Goal: Transaction & Acquisition: Purchase product/service

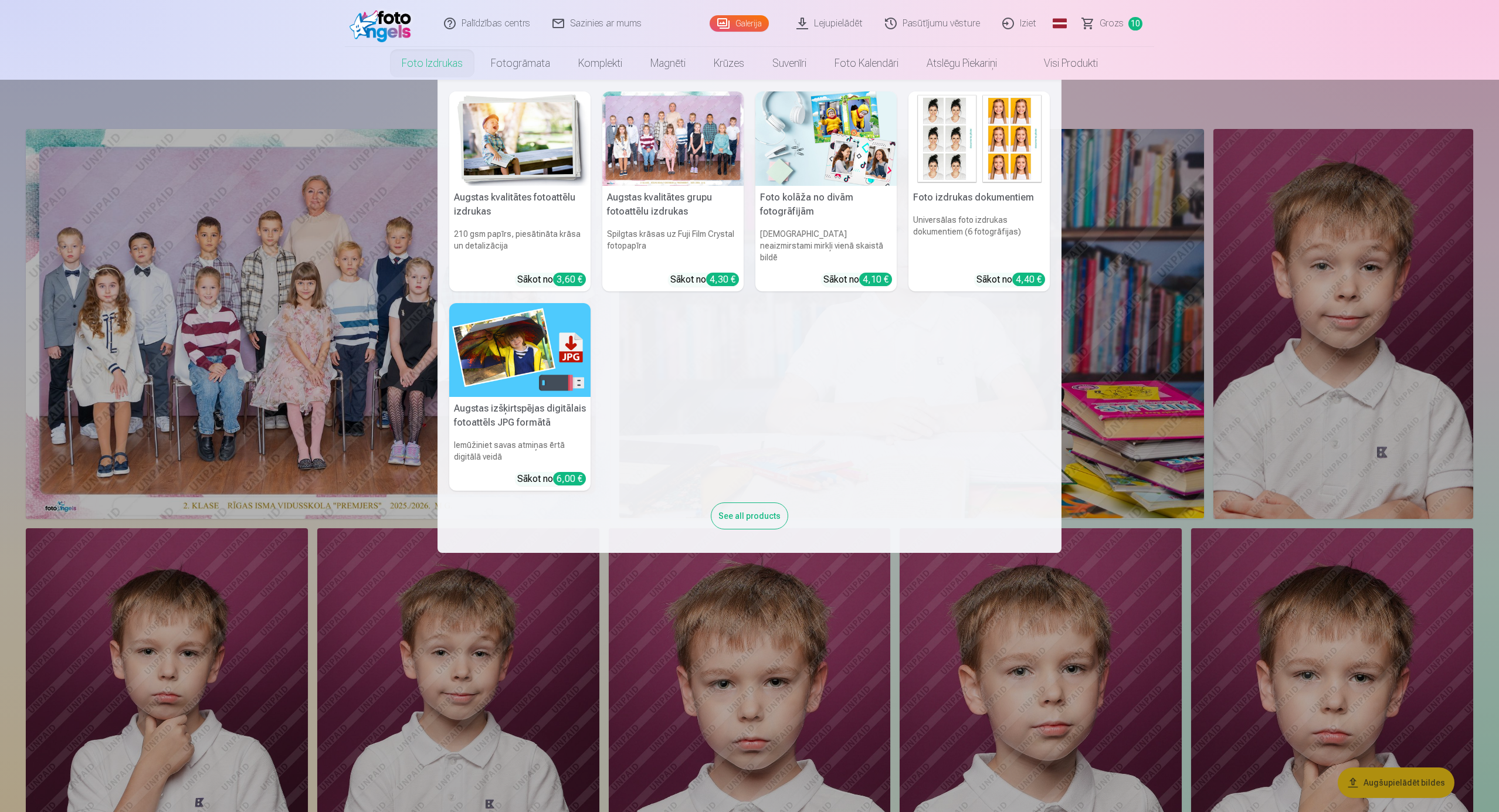
click at [435, 64] on link "Foto izdrukas" at bounding box center [432, 63] width 89 height 33
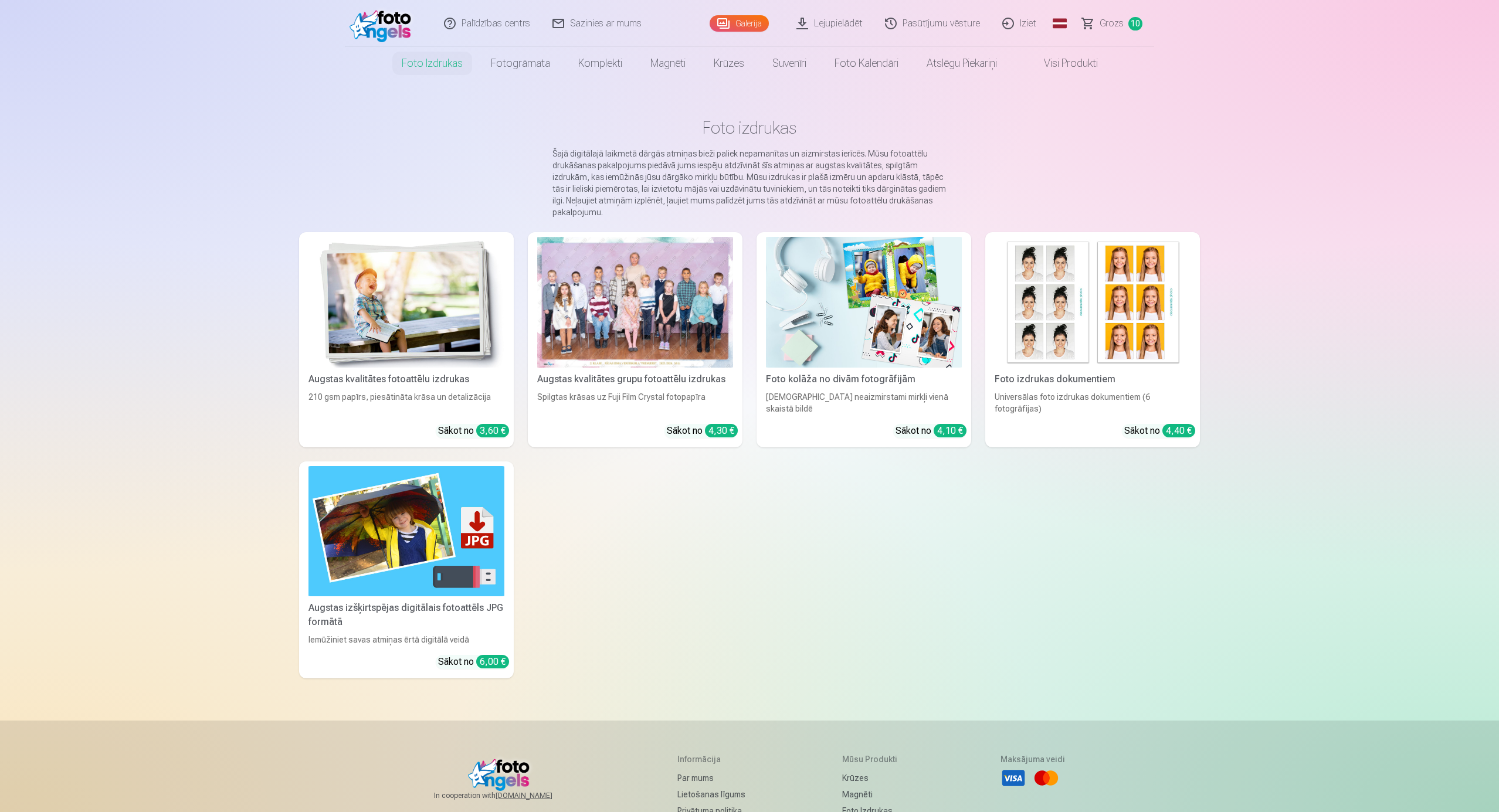
click at [438, 297] on img at bounding box center [406, 302] width 196 height 130
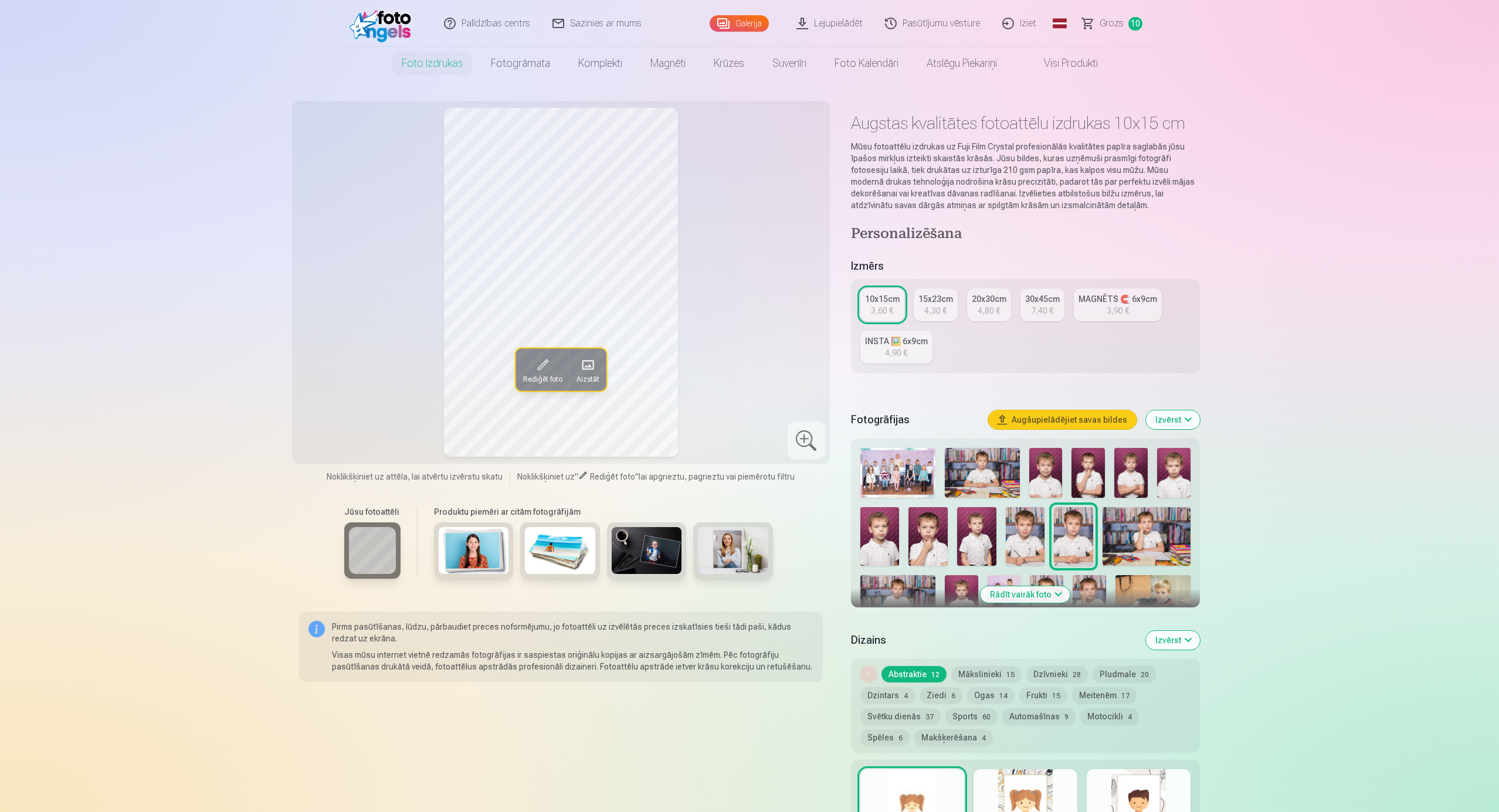
click at [1047, 474] on img at bounding box center [1045, 473] width 33 height 50
click at [538, 372] on span at bounding box center [542, 364] width 19 height 19
click at [1091, 468] on img at bounding box center [1087, 473] width 33 height 50
click at [544, 378] on span "Rediģēt foto" at bounding box center [542, 378] width 40 height 9
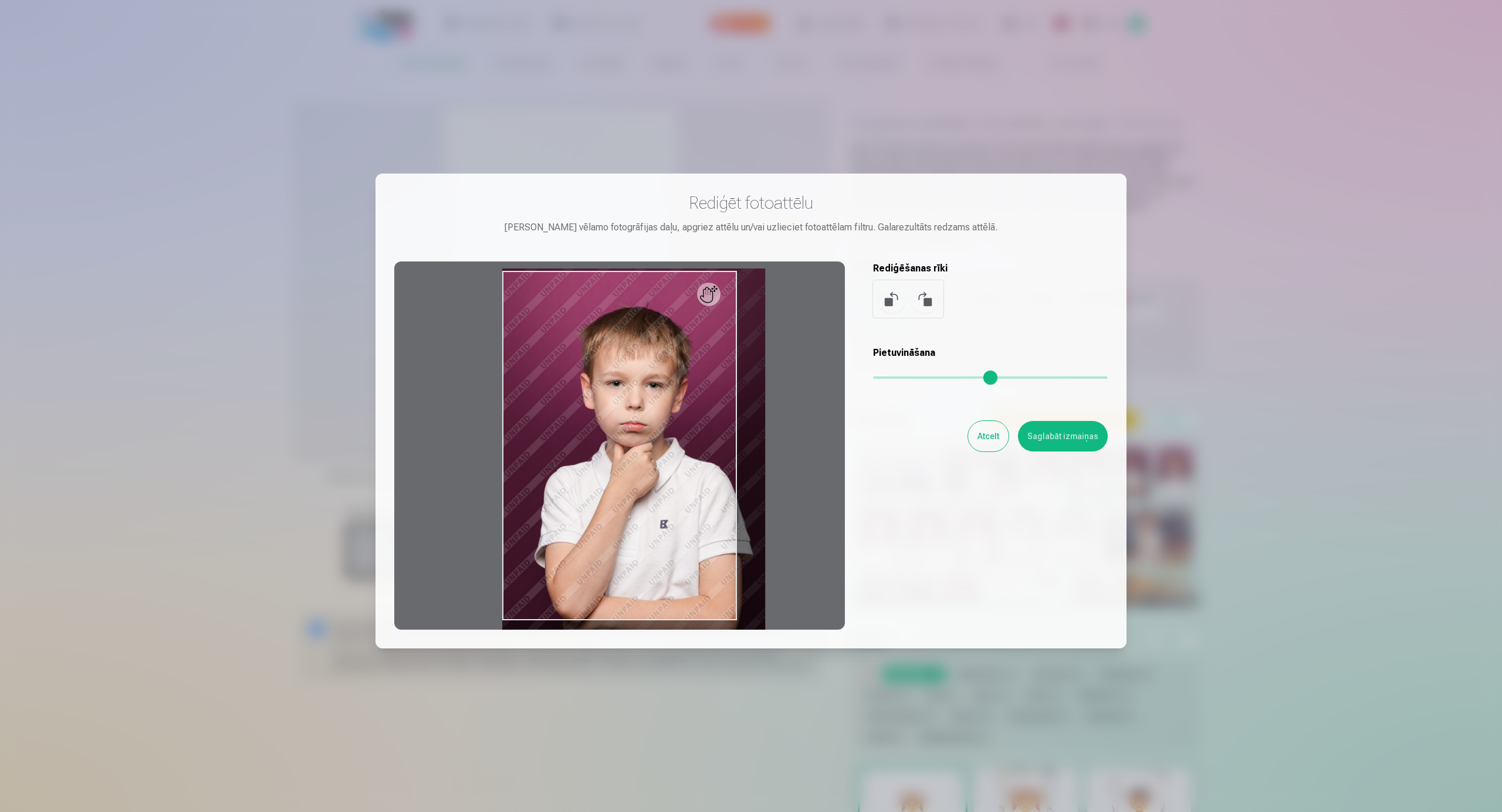
type input "*"
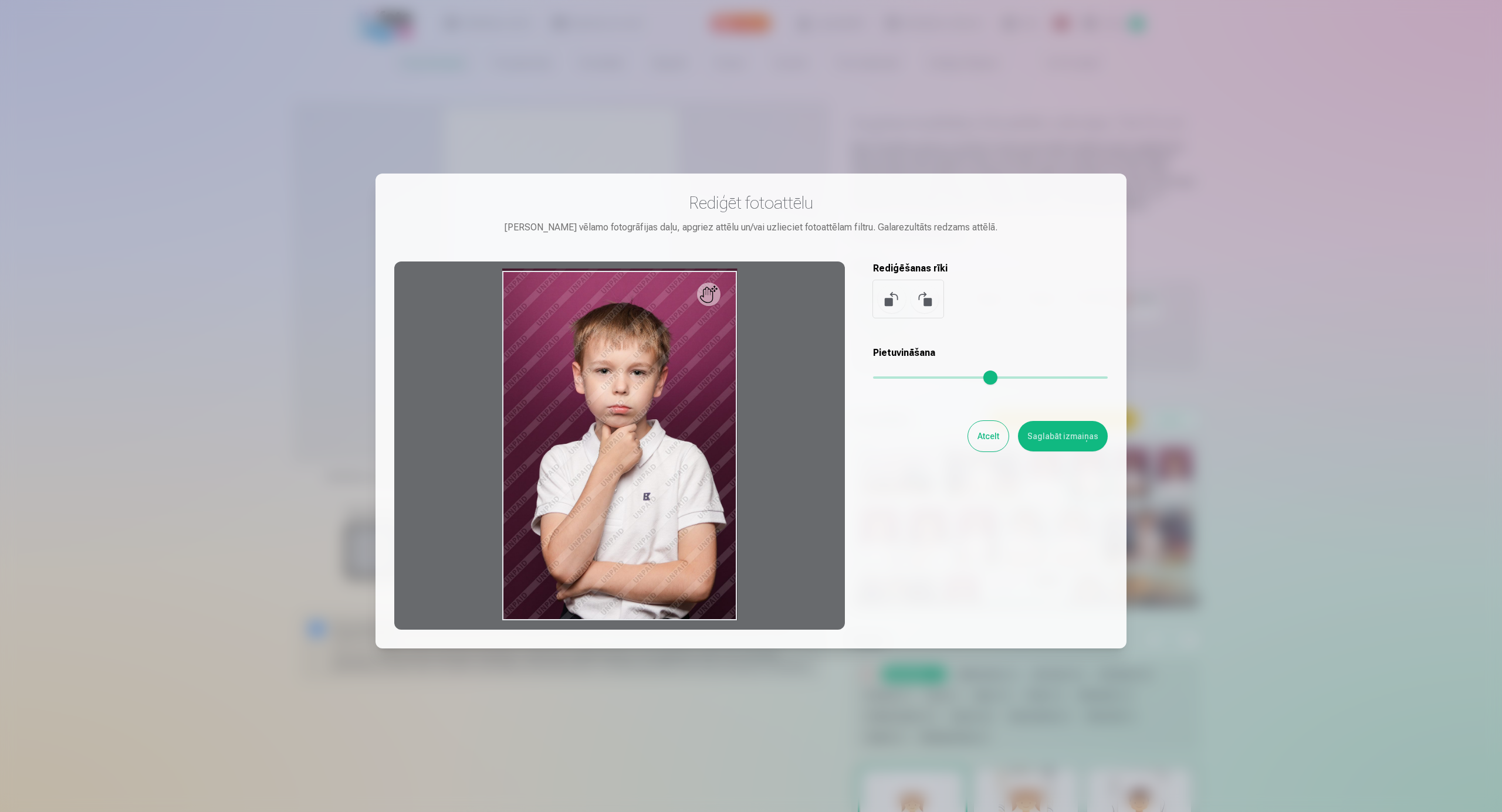
drag, startPoint x: 878, startPoint y: 373, endPoint x: 834, endPoint y: 386, distance: 45.9
click at [873, 379] on input "range" at bounding box center [990, 378] width 234 height 3
click at [922, 304] on button at bounding box center [924, 299] width 28 height 28
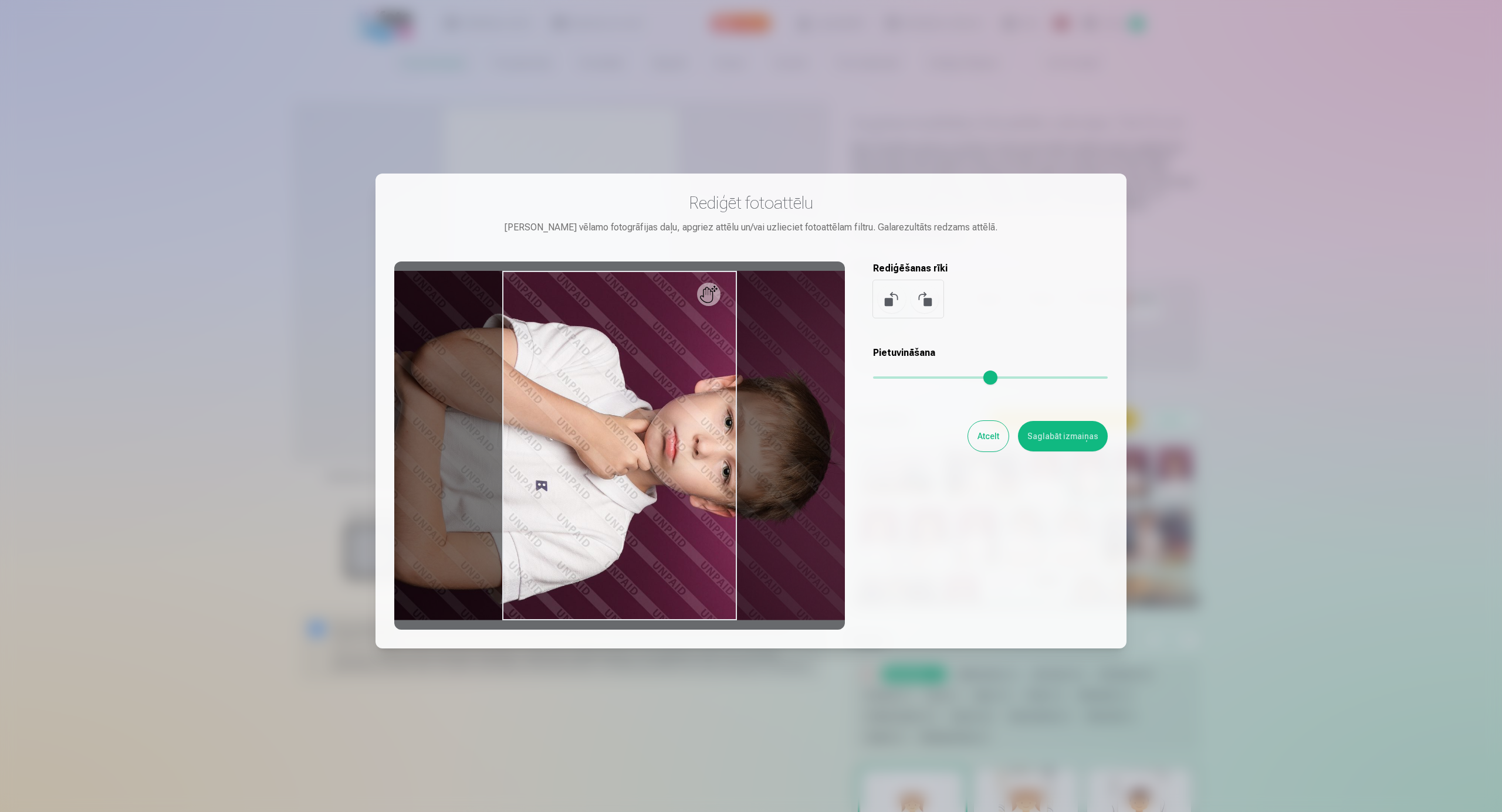
click at [922, 304] on button at bounding box center [924, 299] width 28 height 28
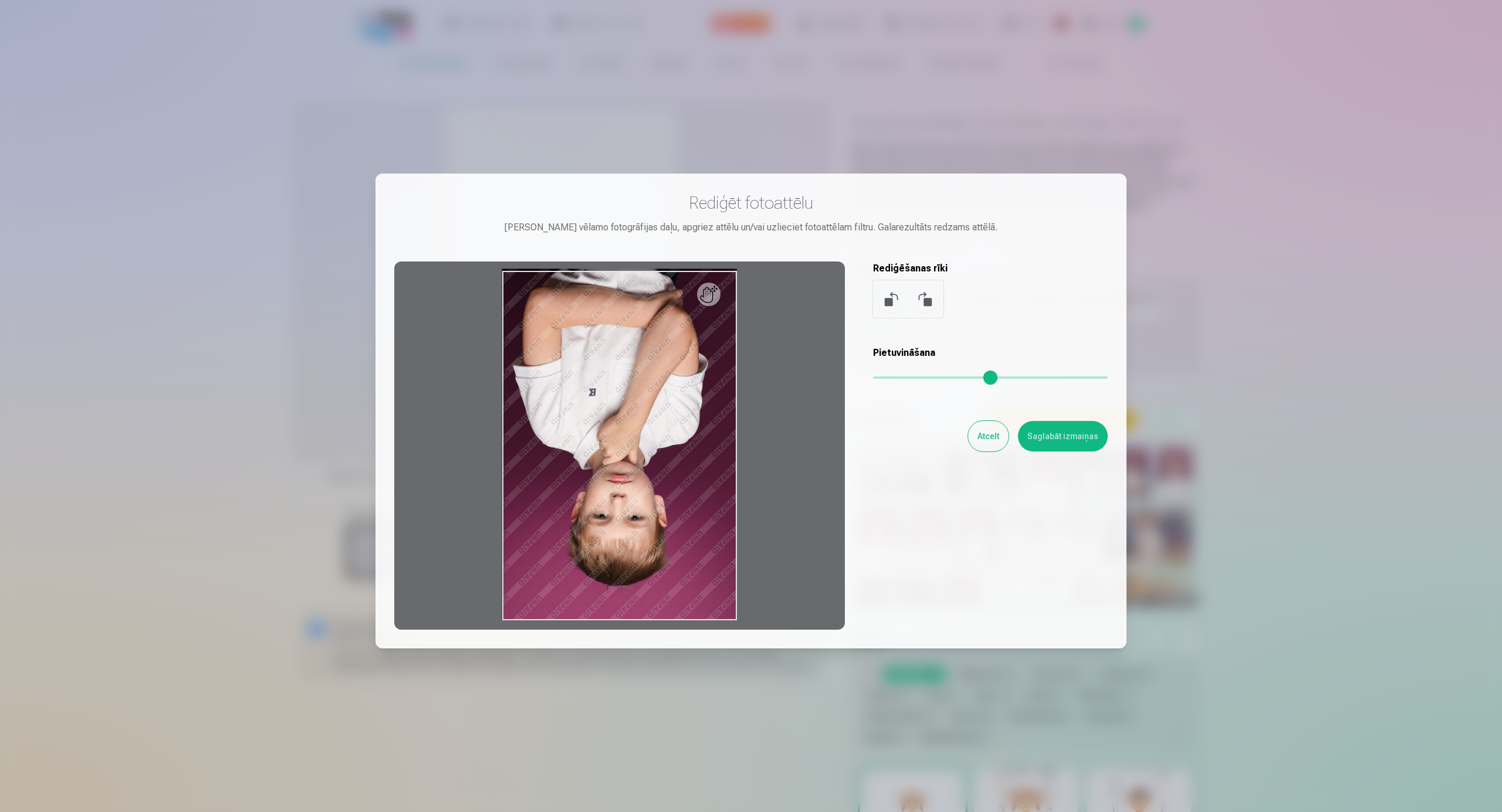
click at [922, 304] on button at bounding box center [924, 299] width 28 height 28
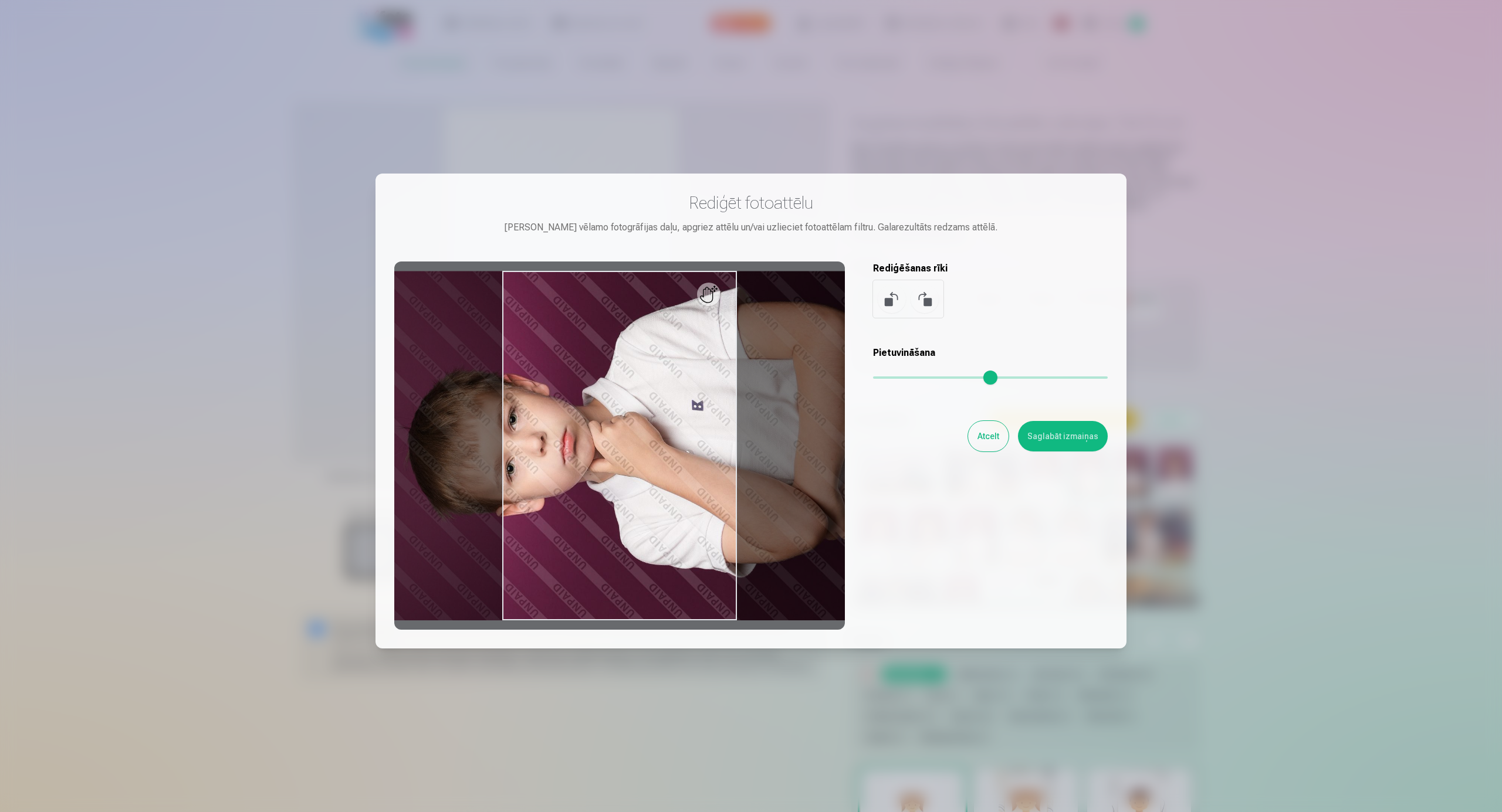
click at [922, 304] on button at bounding box center [924, 299] width 28 height 28
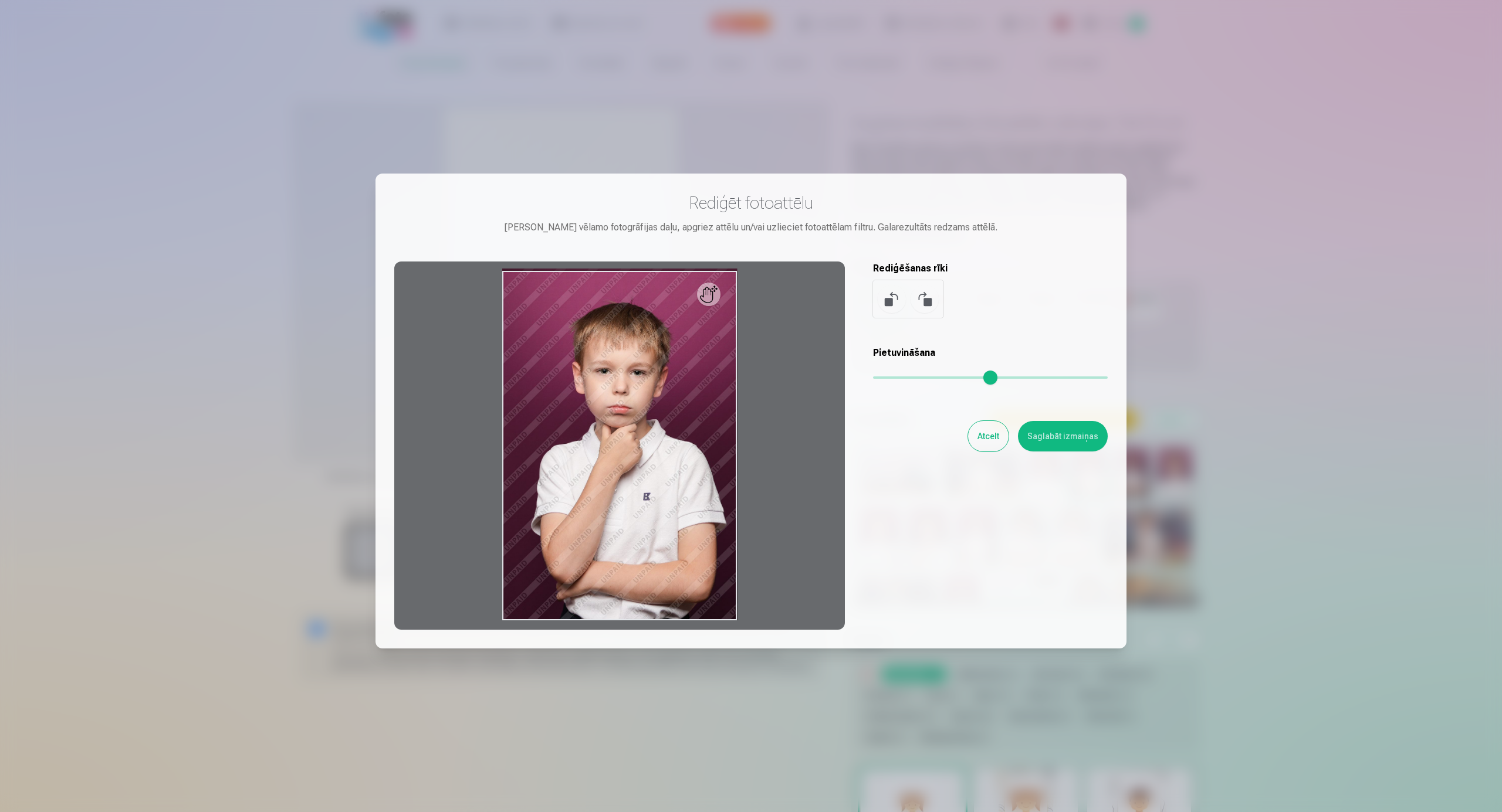
click at [944, 535] on div "Rediģēt fotoattēlu [PERSON_NAME] vēlamo fotogrāfijas daļu, apgriez attēlu un/va…" at bounding box center [751, 411] width 713 height 437
click at [986, 437] on button "Atcelt" at bounding box center [988, 436] width 40 height 31
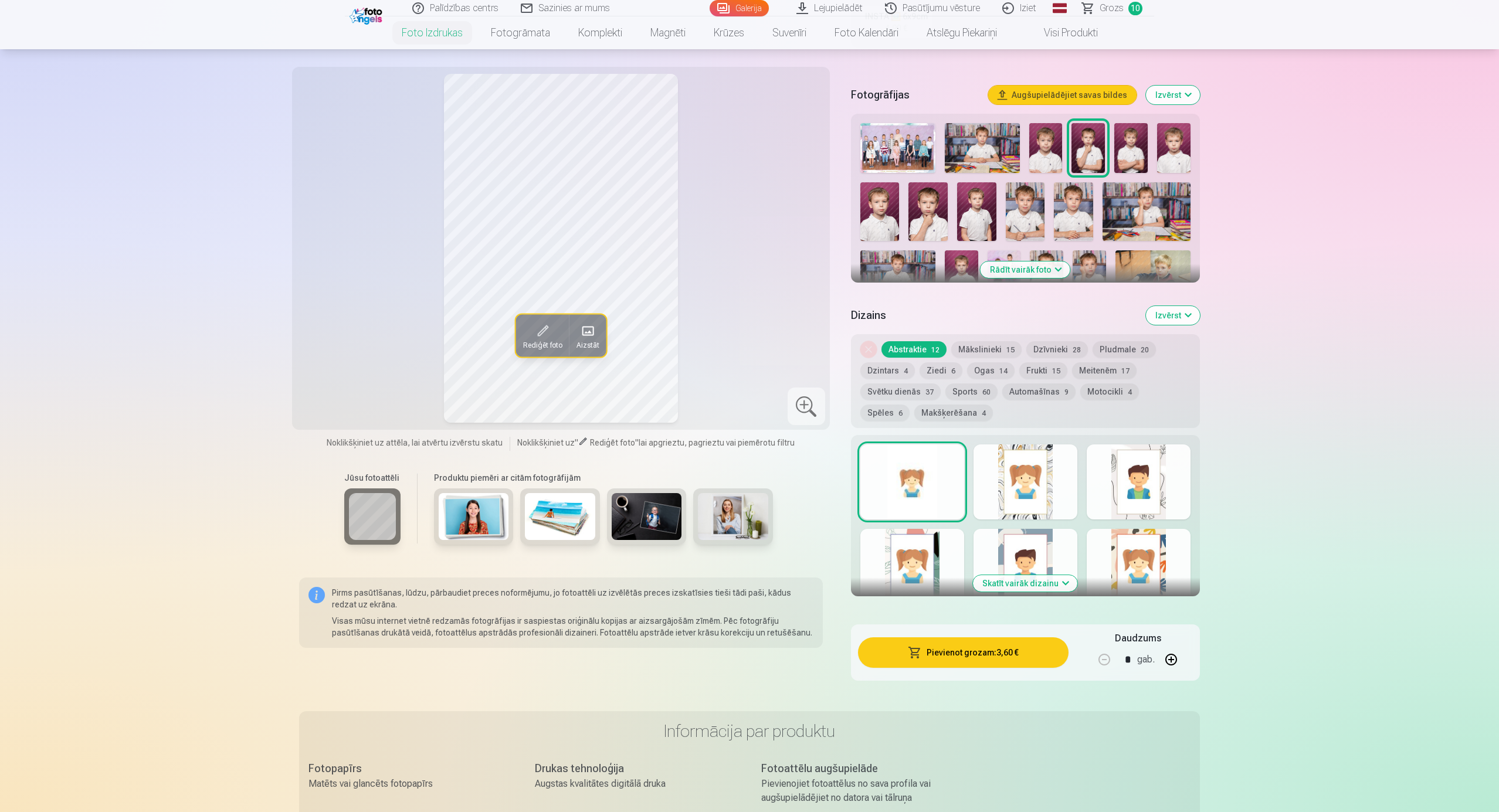
scroll to position [469, 0]
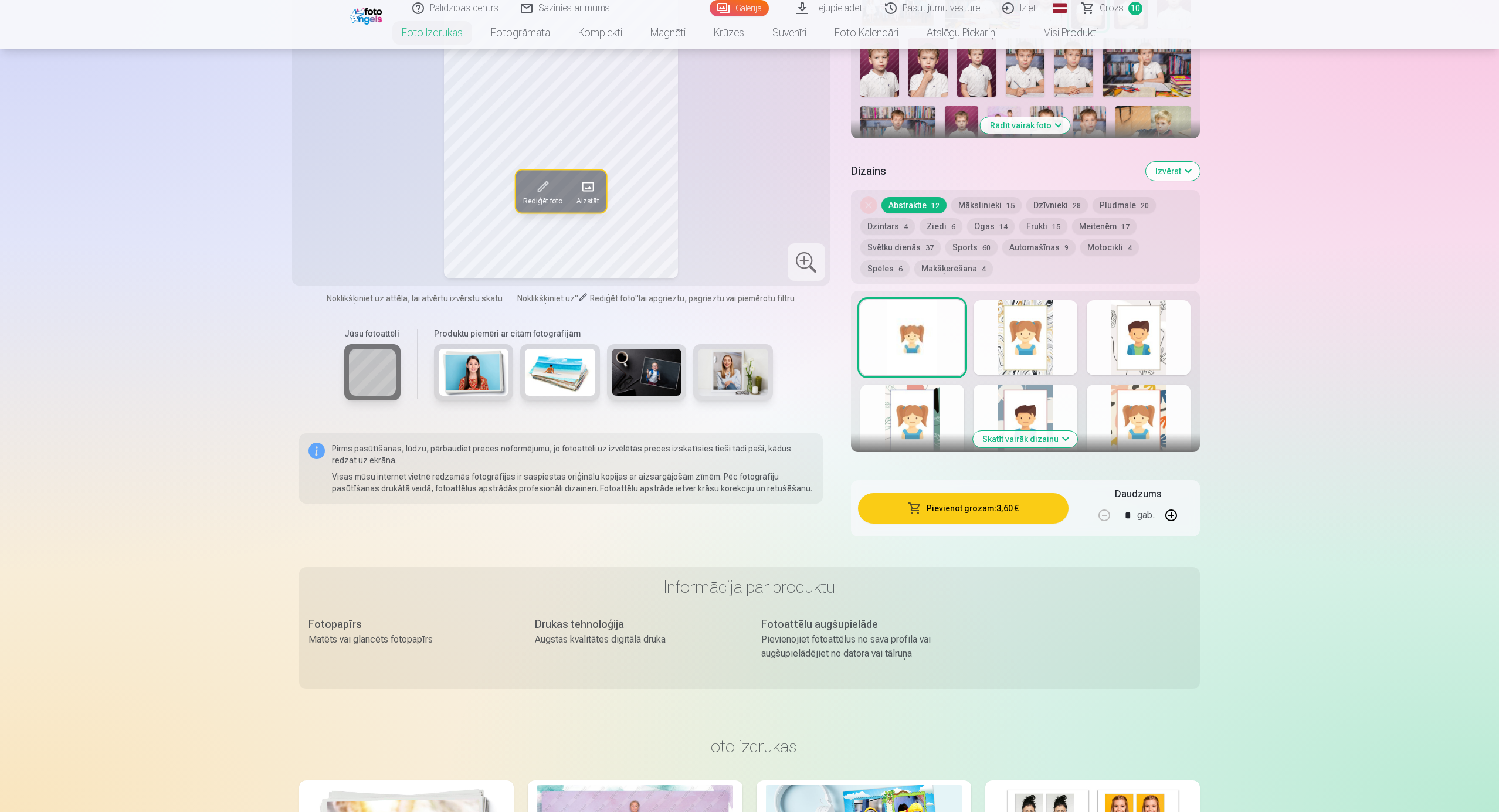
click at [1010, 439] on button "Skatīt vairāk dizainu" at bounding box center [1025, 439] width 105 height 16
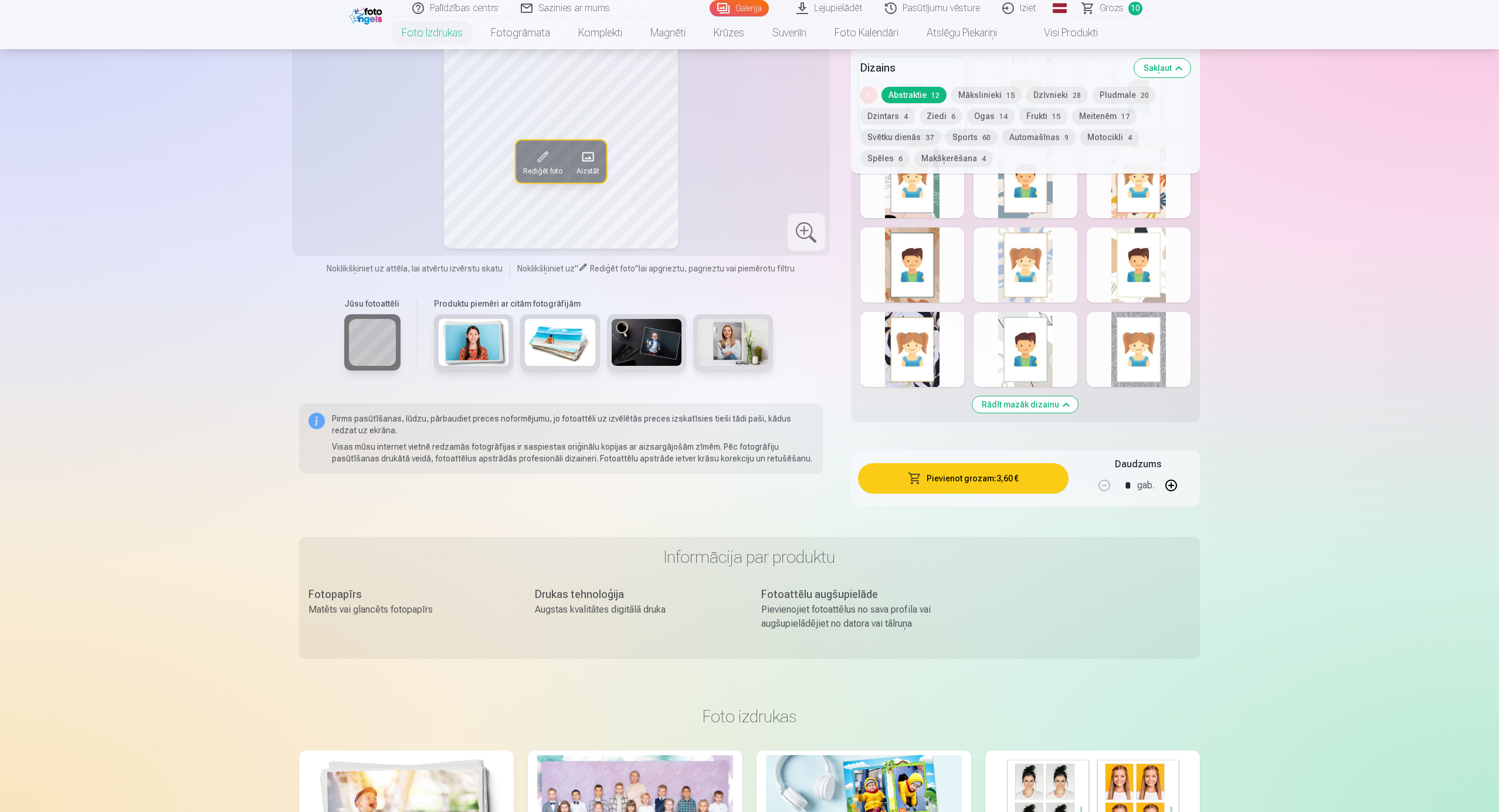
click at [1022, 404] on button "Rādīt mazāk dizainu" at bounding box center [1025, 404] width 106 height 16
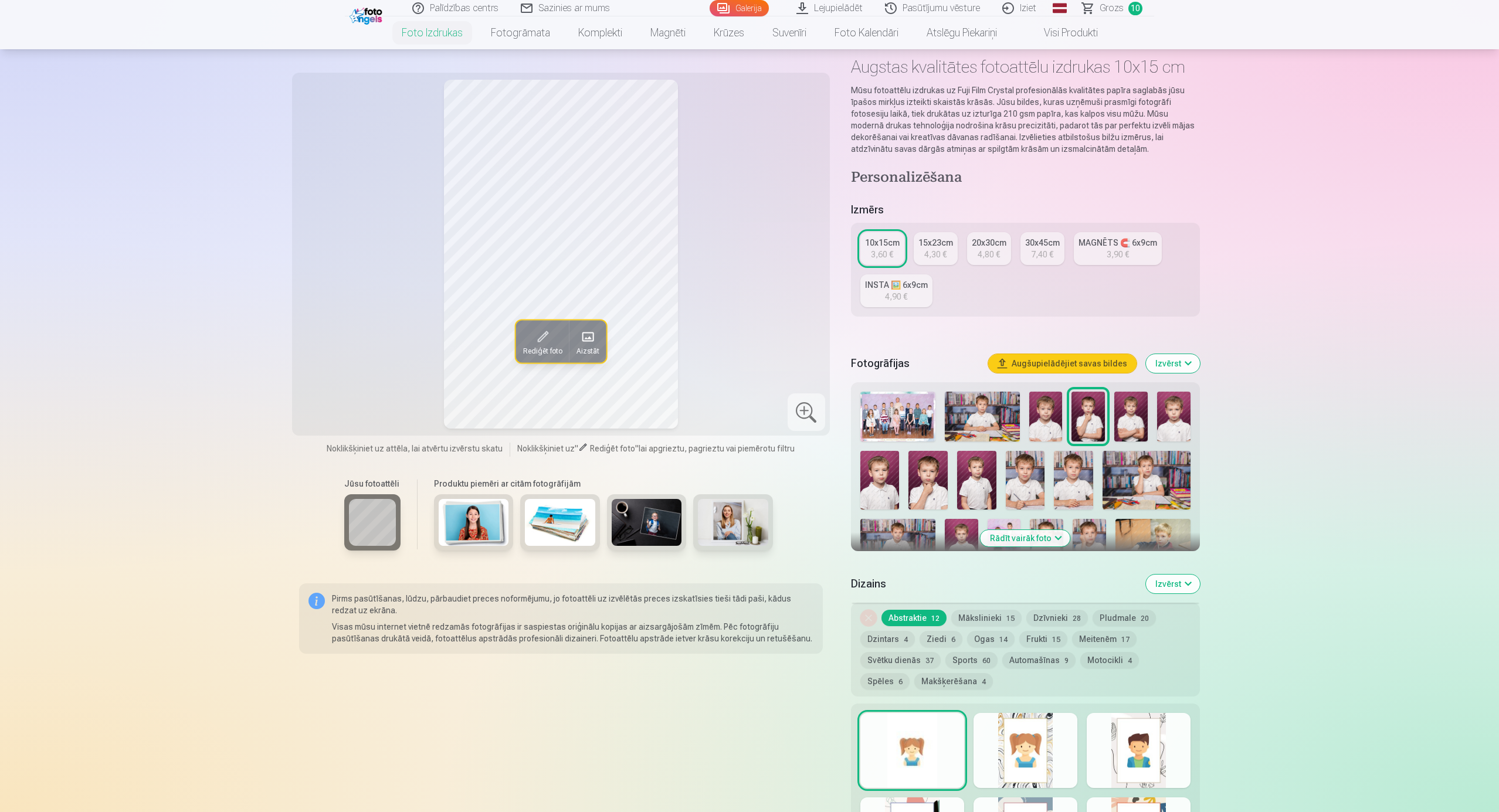
scroll to position [0, 0]
